Goal: Task Accomplishment & Management: Manage account settings

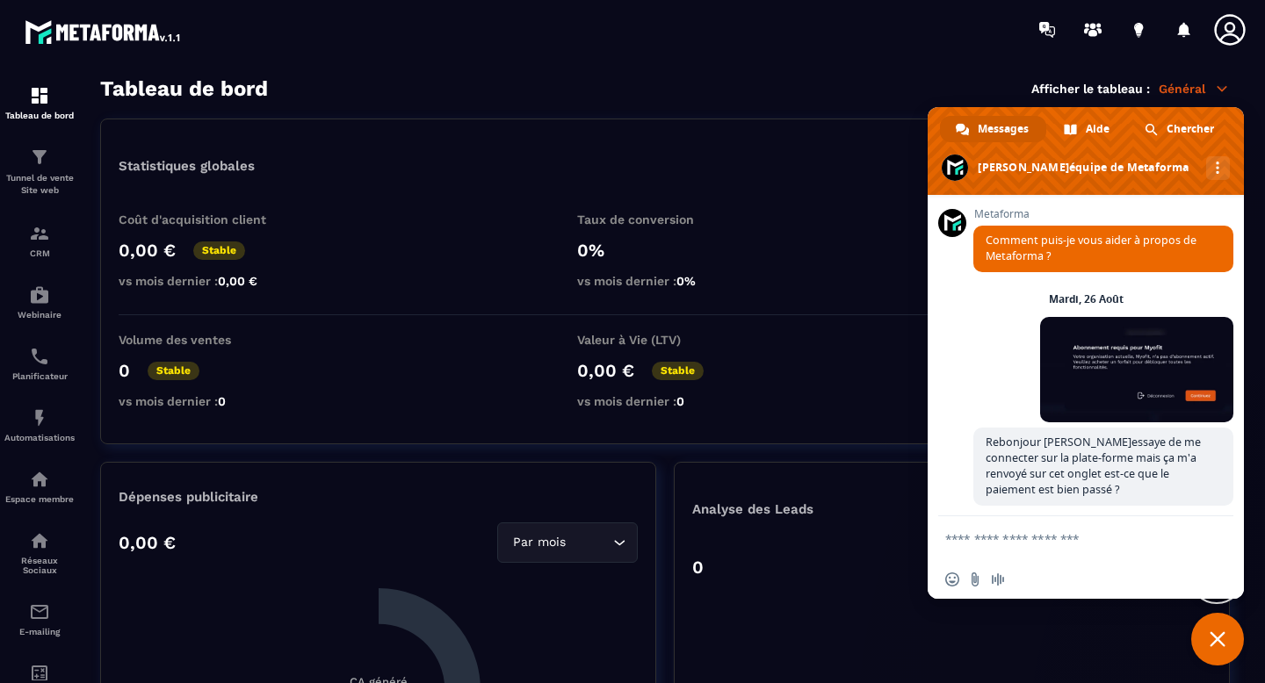
scroll to position [2311, 0]
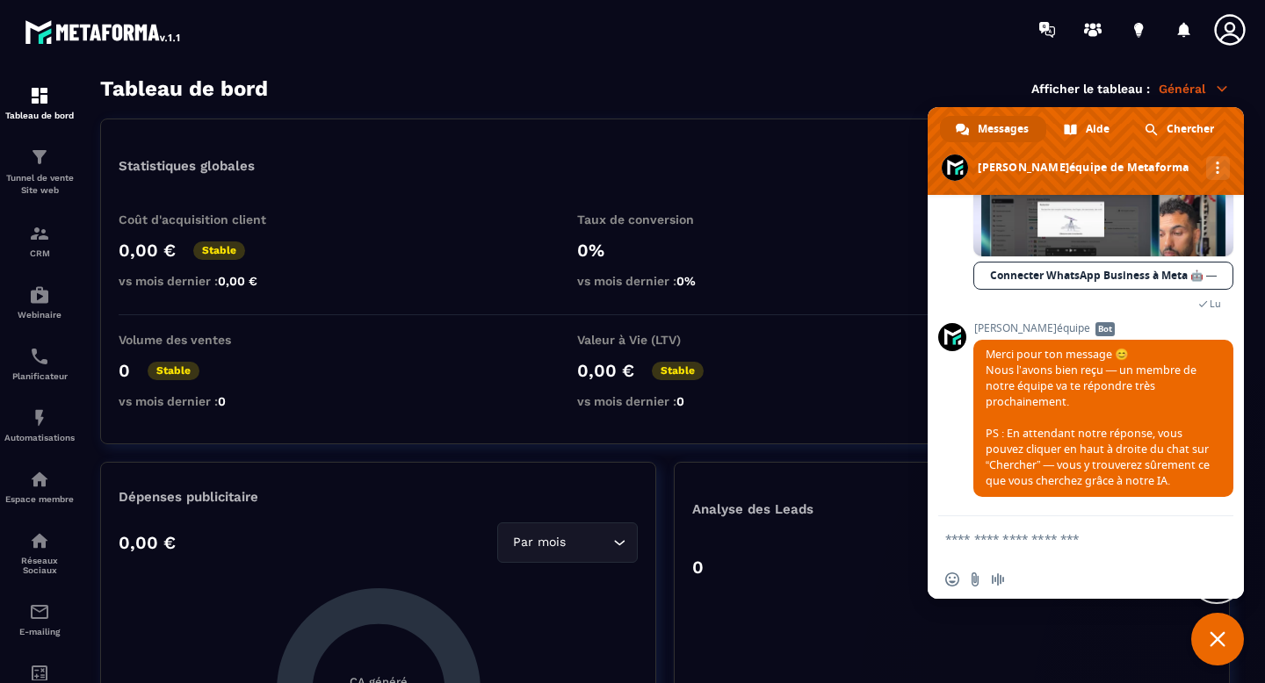
click at [1176, 90] on p "Général" at bounding box center [1193, 89] width 71 height 16
click at [1214, 92] on icon at bounding box center [1222, 89] width 16 height 16
click at [1228, 631] on span "Fermer le chat" at bounding box center [1217, 639] width 53 height 53
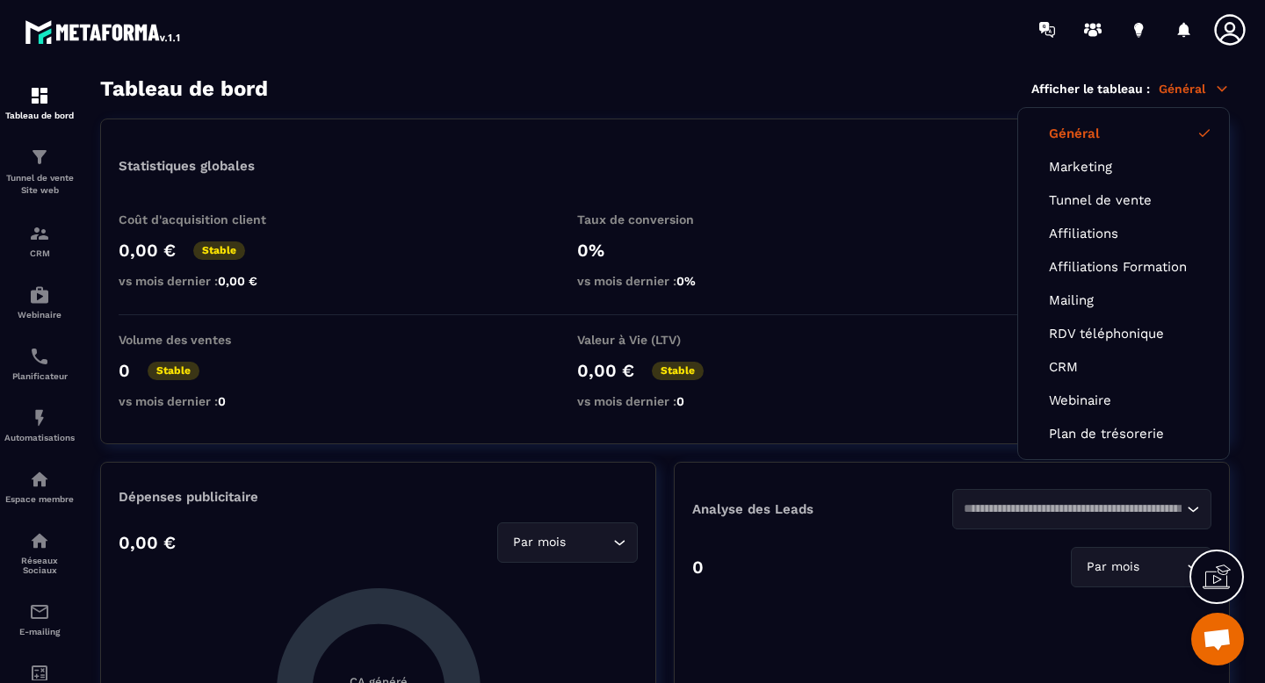
click at [1092, 136] on link "Général" at bounding box center [1123, 134] width 149 height 16
click at [1225, 40] on icon at bounding box center [1229, 29] width 35 height 35
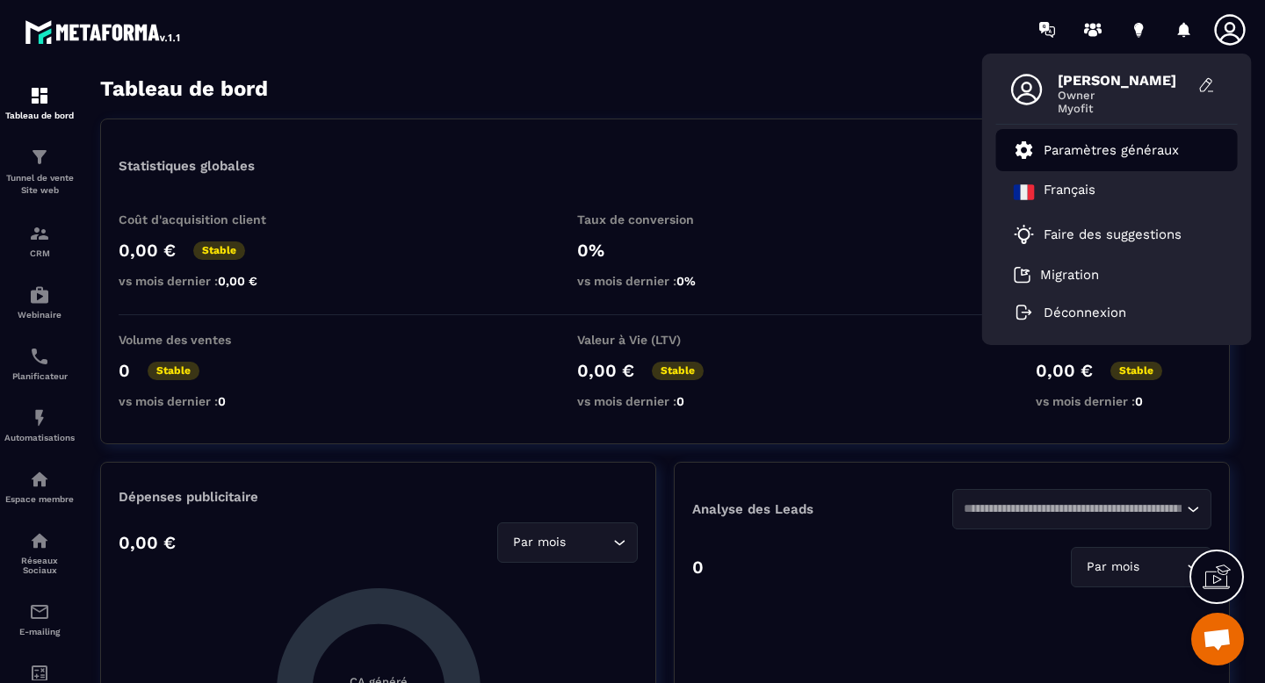
click at [1129, 148] on p "Paramètres généraux" at bounding box center [1110, 150] width 135 height 16
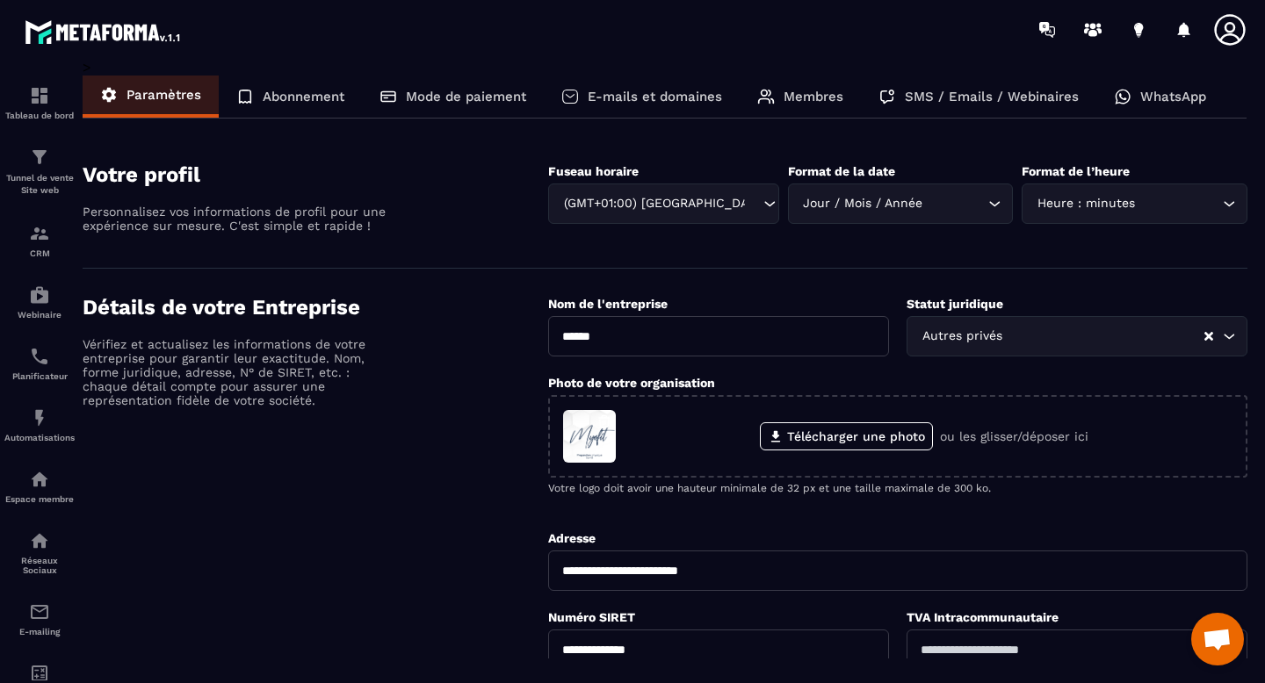
click at [1162, 99] on p "WhatsApp" at bounding box center [1173, 97] width 66 height 16
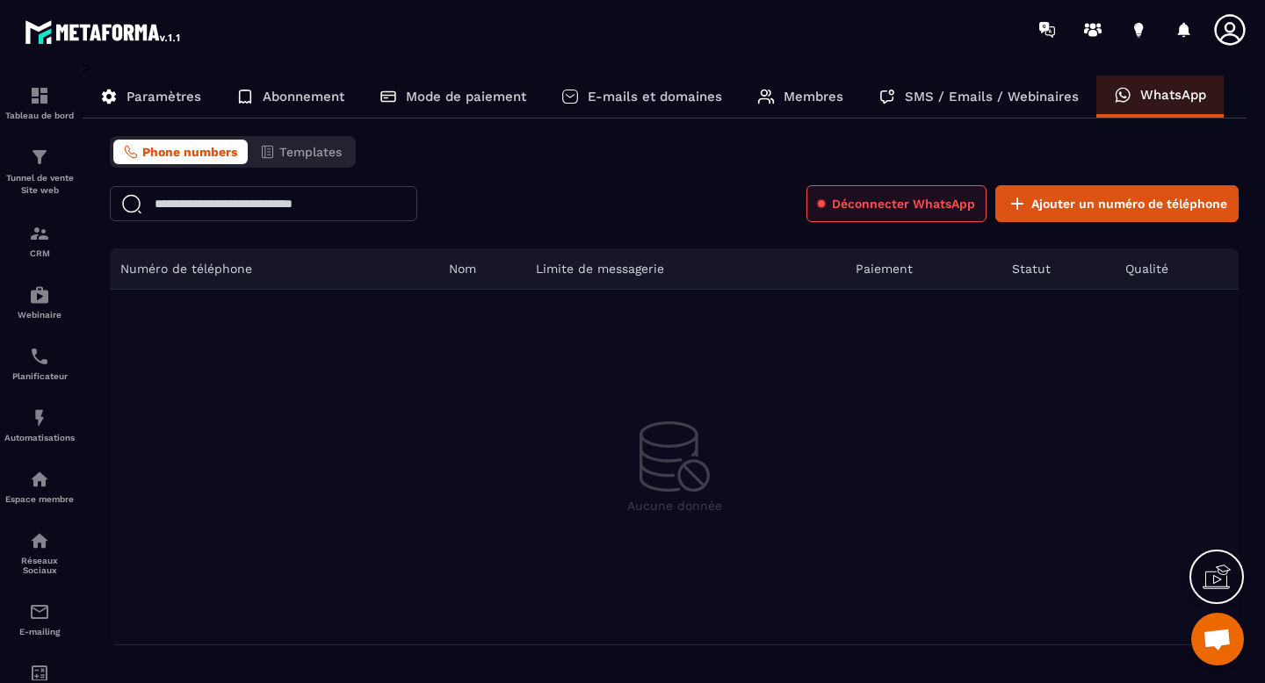
click at [909, 206] on span "Déconnecter WhatsApp" at bounding box center [903, 204] width 143 height 18
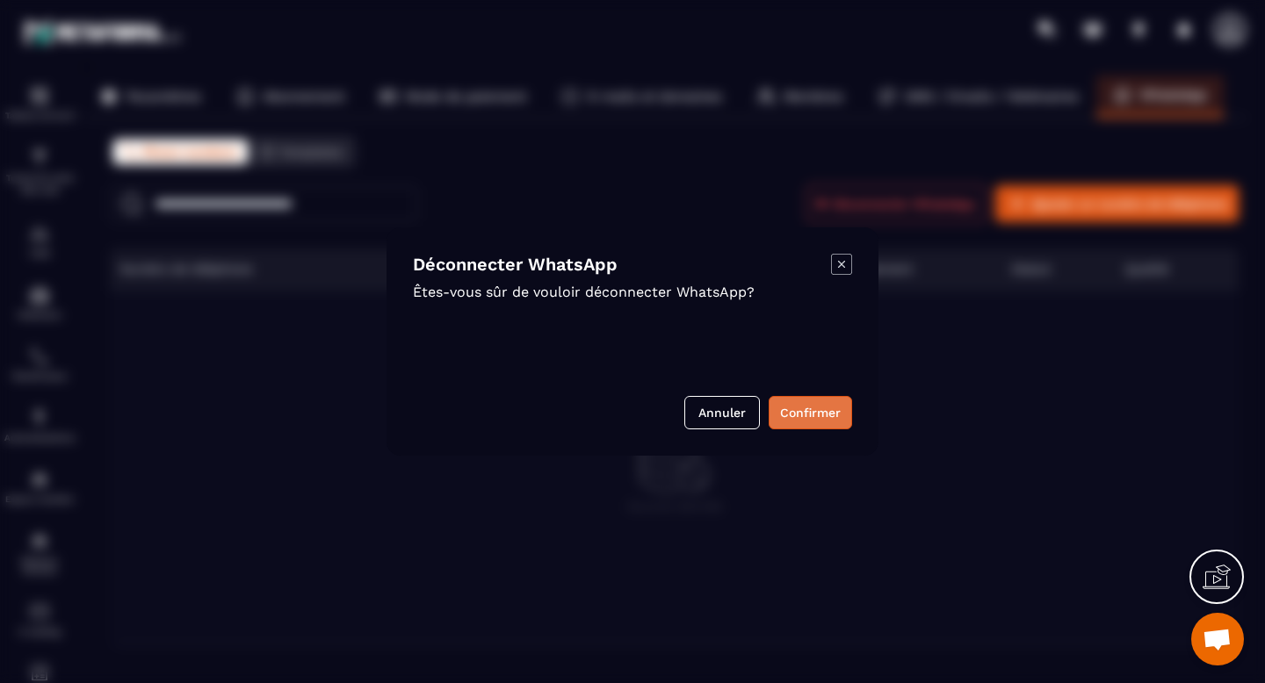
click at [799, 423] on button "Confirmer" at bounding box center [809, 412] width 83 height 33
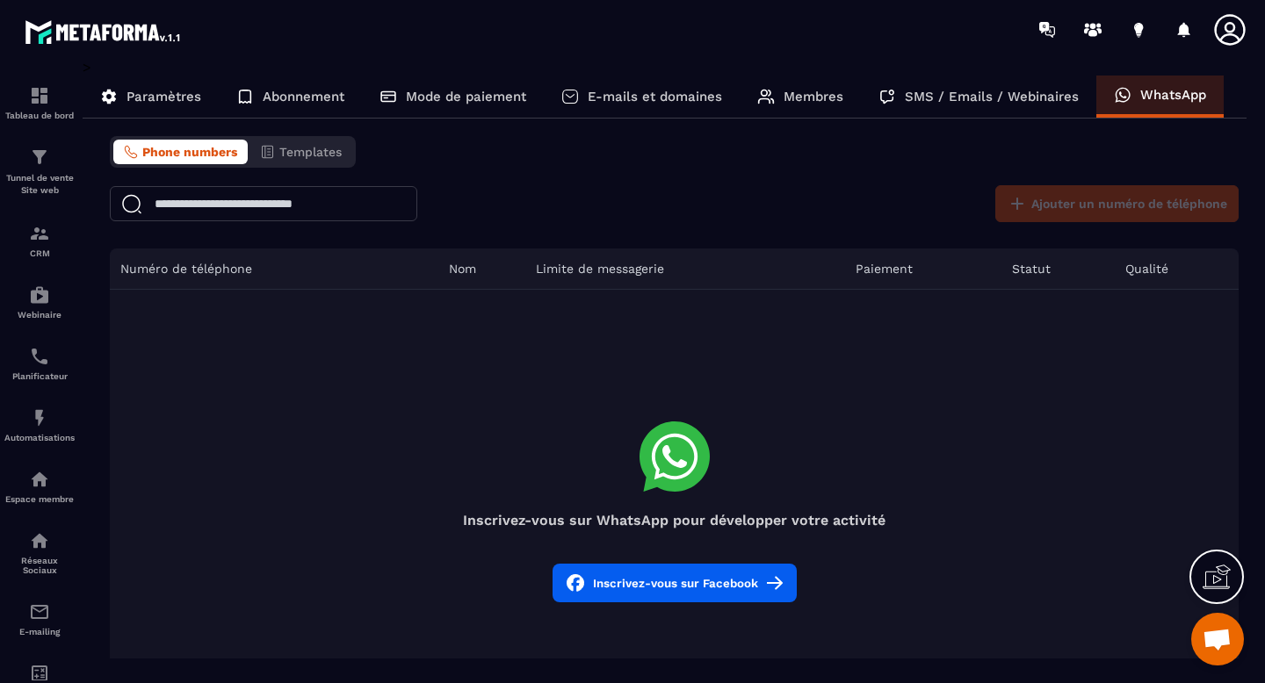
click at [664, 597] on button "Inscrivez-vous sur Facebook" at bounding box center [674, 583] width 244 height 39
click at [629, 590] on button "Inscrivez-vous sur Facebook" at bounding box center [674, 583] width 244 height 39
click at [711, 596] on button "Inscrivez-vous sur Facebook" at bounding box center [674, 583] width 244 height 39
click at [668, 572] on button "Inscrivez-vous sur Facebook" at bounding box center [674, 583] width 244 height 39
click at [657, 600] on button "Inscrivez-vous sur Facebook" at bounding box center [674, 583] width 244 height 39
